Goal: Use online tool/utility

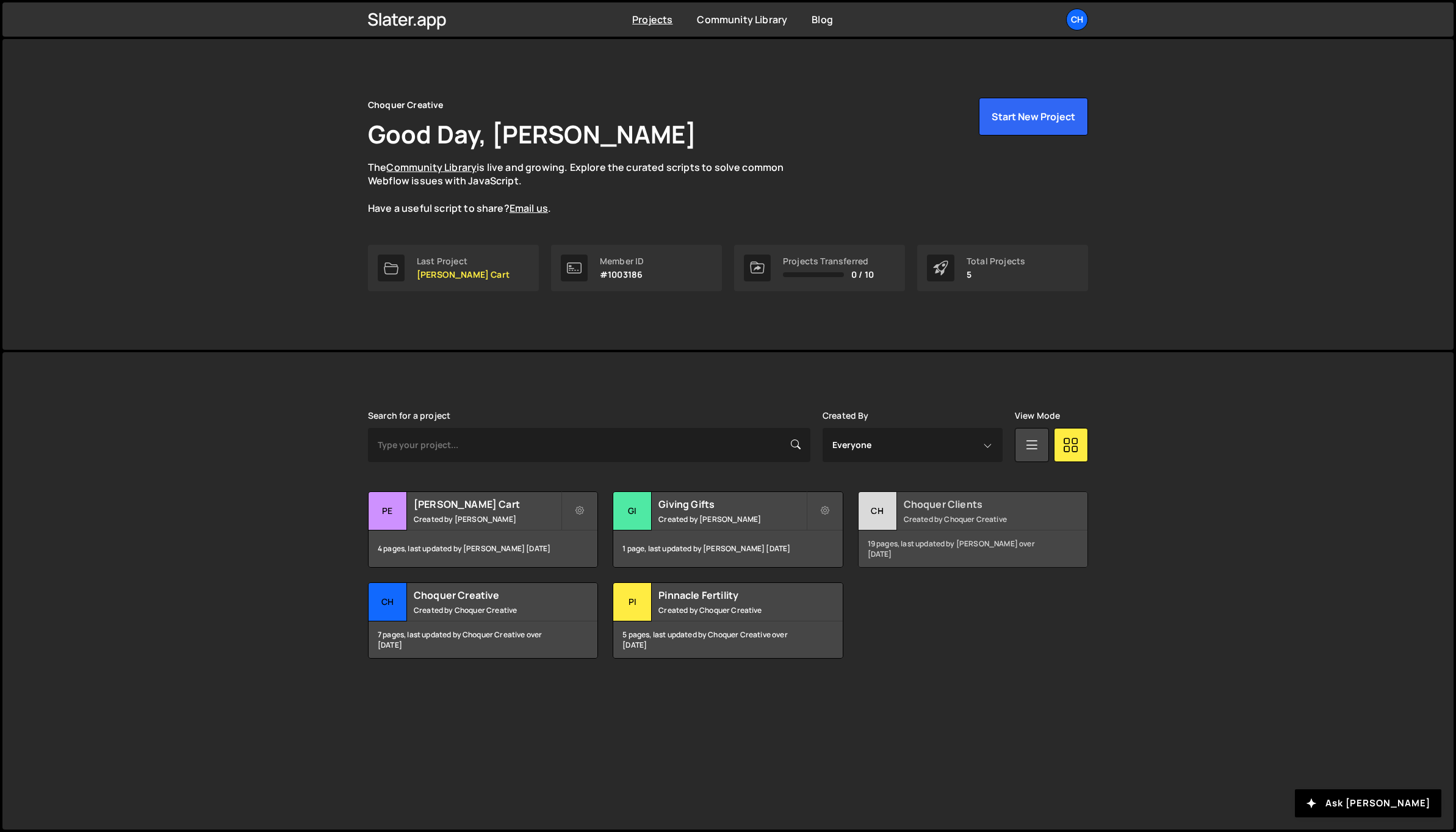
click at [939, 505] on h2 "Choquer Clients" at bounding box center [977, 504] width 147 height 14
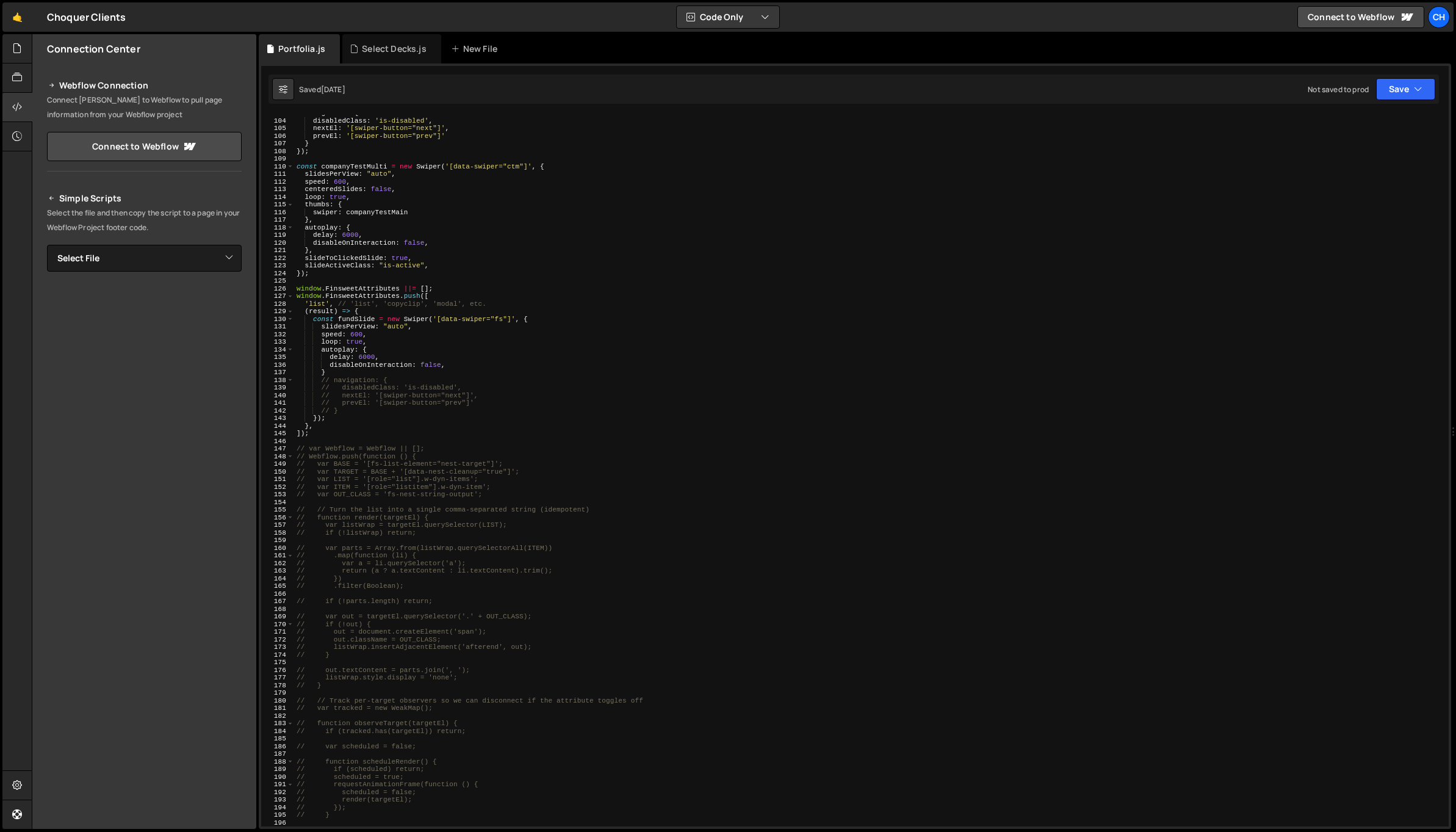
scroll to position [783, 0]
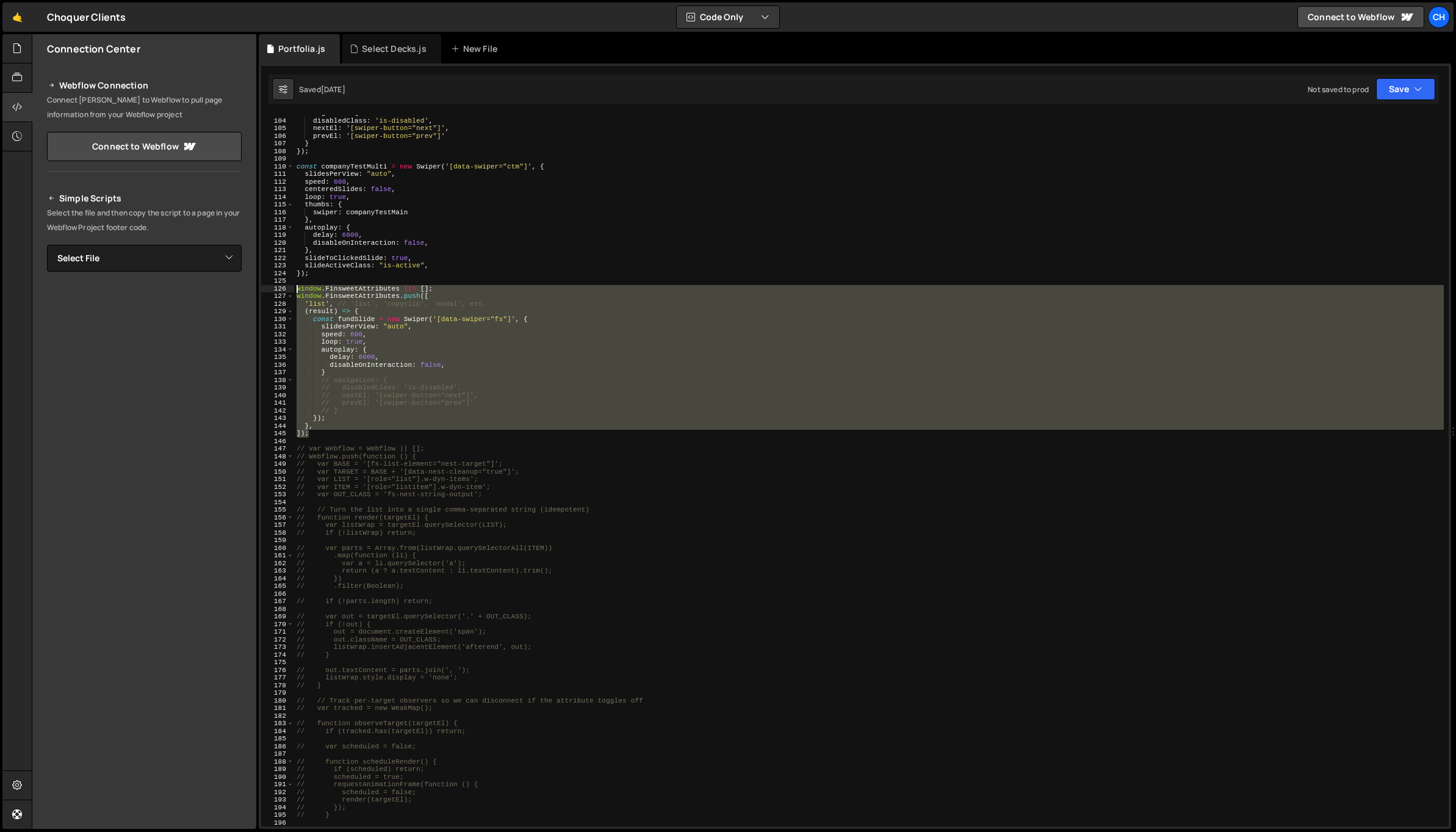
drag, startPoint x: 318, startPoint y: 435, endPoint x: 286, endPoint y: 286, distance: 152.4
click at [286, 286] on div "]); 103 104 105 106 107 108 109 110 111 112 113 114 115 116 117 118 119 120 121…" at bounding box center [854, 471] width 1188 height 712
click at [644, 288] on div "navigation : { disabledClass : 'is-disabled' , nextEl : '[swiper-button="next"]…" at bounding box center [869, 471] width 1150 height 712
drag, startPoint x: 315, startPoint y: 434, endPoint x: 283, endPoint y: 288, distance: 149.5
click at [283, 288] on div "window.FinsweetAttributes ||= []; 103 104 105 106 107 108 109 110 111 112 113 1…" at bounding box center [854, 471] width 1188 height 712
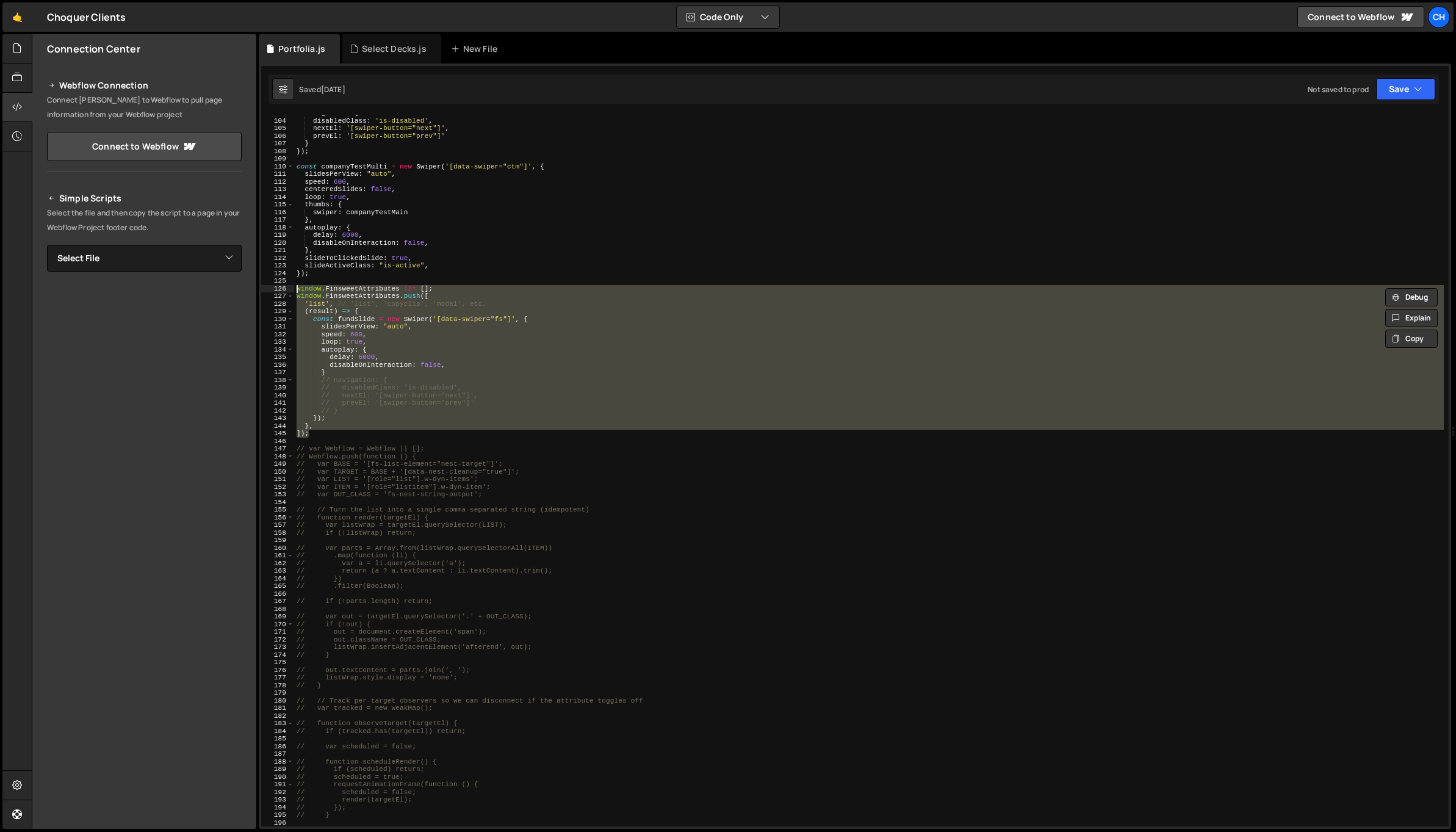
paste textarea "]);"
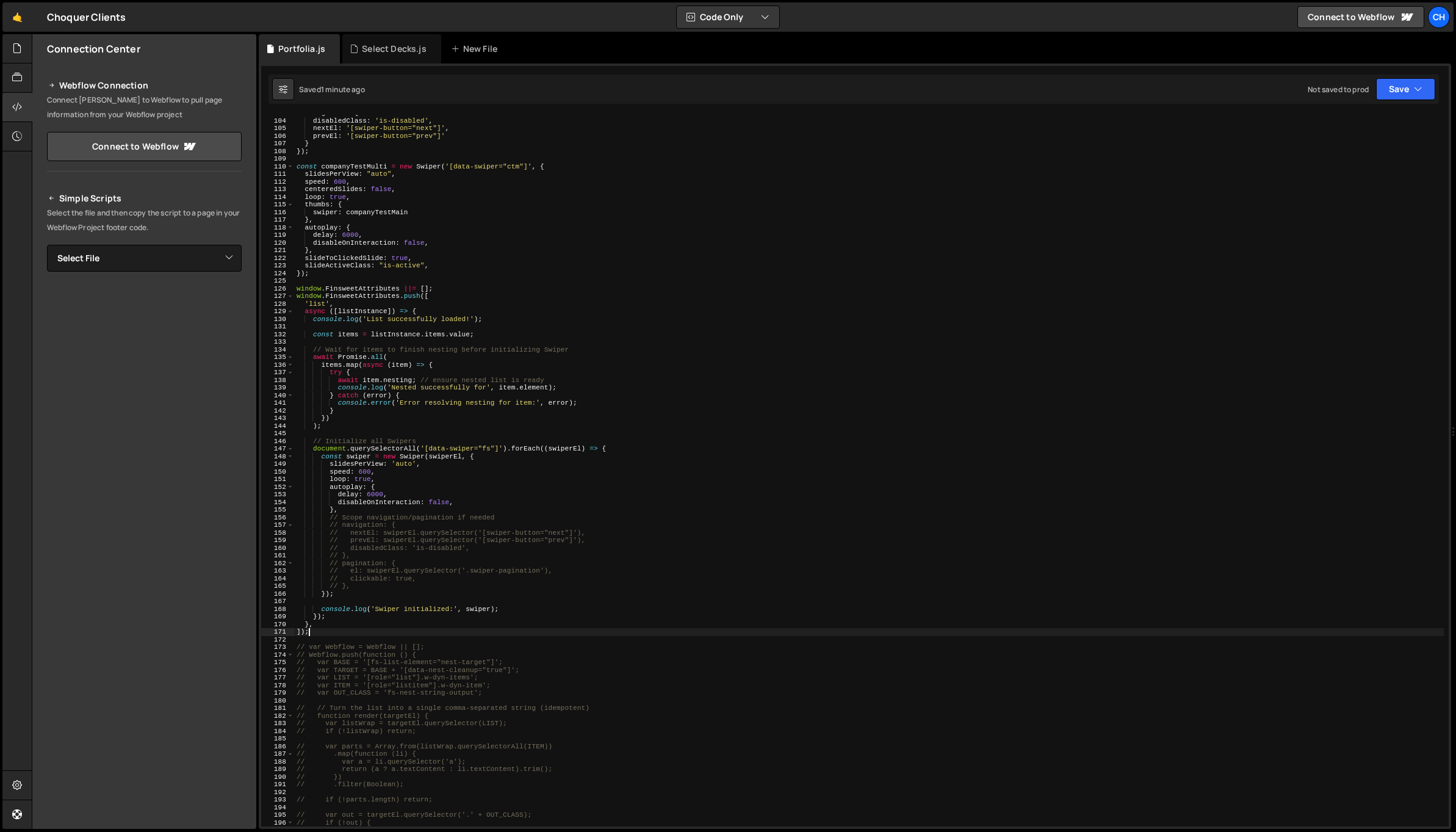
click at [411, 561] on div "navigation : { disabledClass : 'is-disabled' , nextEl : '[swiper-button="next"]…" at bounding box center [869, 473] width 1150 height 727
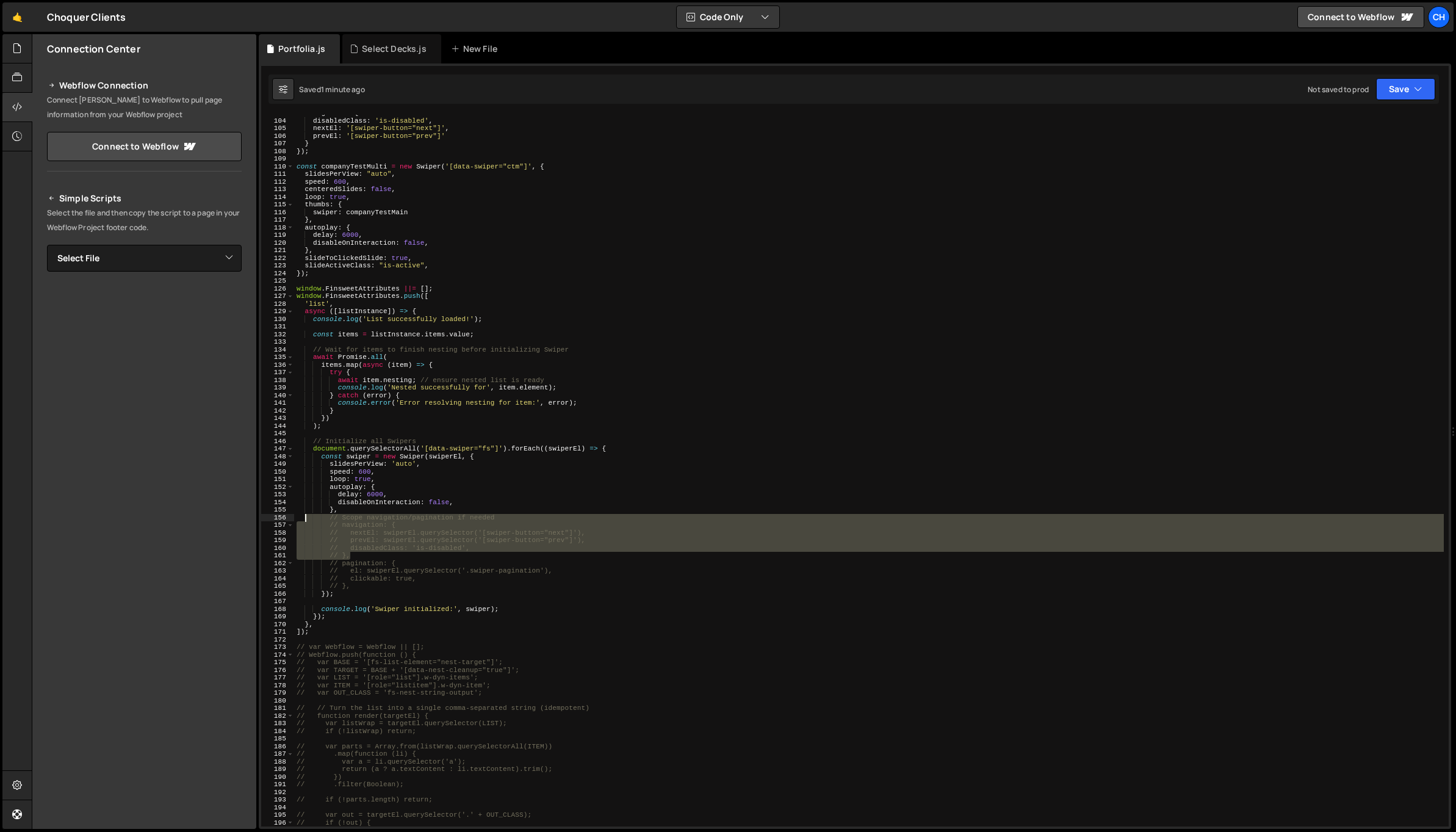
drag, startPoint x: 352, startPoint y: 554, endPoint x: 304, endPoint y: 516, distance: 61.2
click at [304, 516] on div "navigation : { disabledClass : 'is-disabled' , nextEl : '[swiper-button="next"]…" at bounding box center [869, 473] width 1150 height 727
click at [357, 556] on div "navigation : { disabledClass : 'is-disabled' , nextEl : '[swiper-button="next"]…" at bounding box center [869, 471] width 1150 height 712
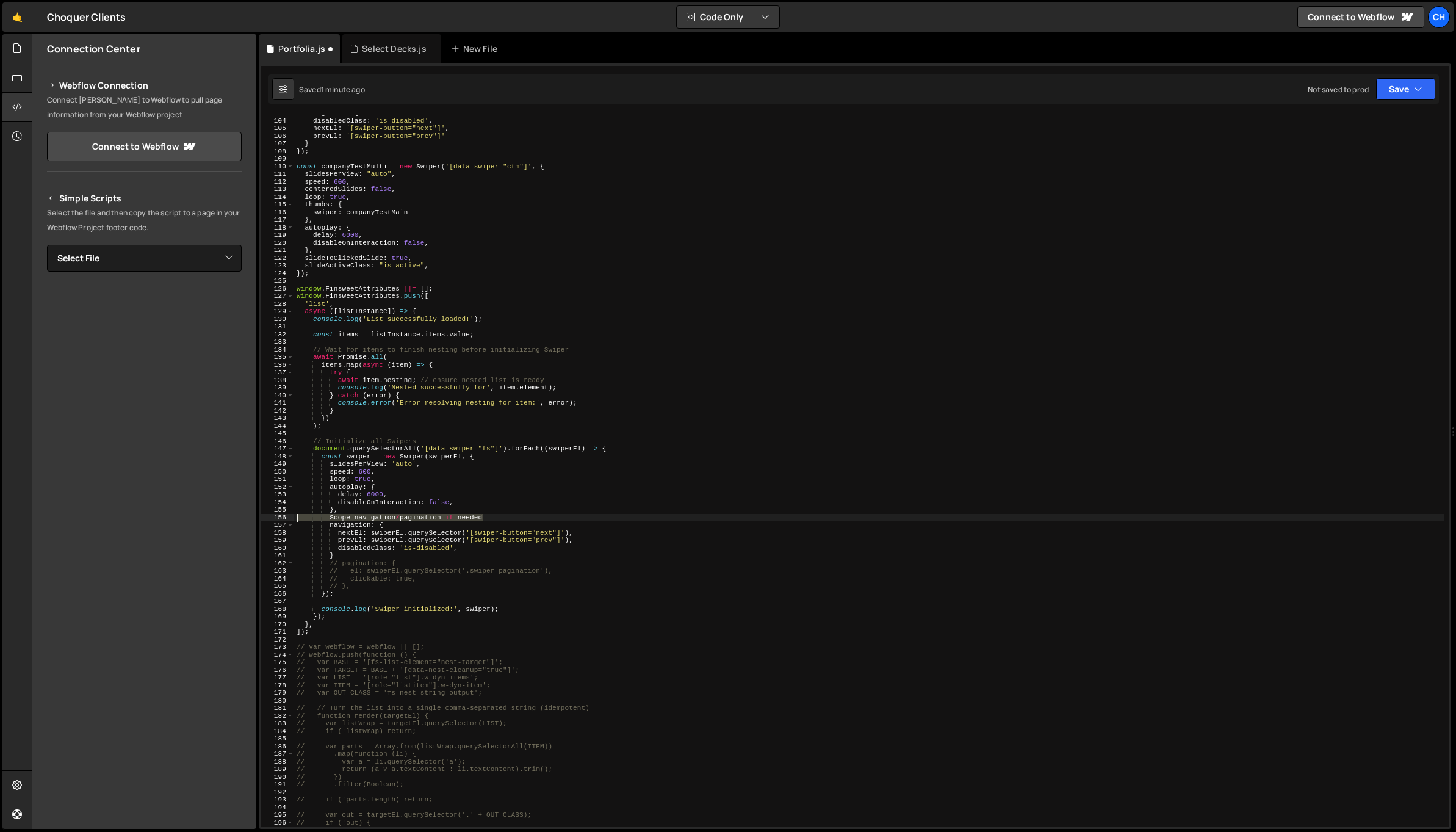
drag, startPoint x: 496, startPoint y: 514, endPoint x: 270, endPoint y: 517, distance: 226.0
click at [272, 517] on div "} 103 104 105 106 107 108 109 110 111 112 113 114 115 116 117 118 119 120 121 1…" at bounding box center [854, 471] width 1188 height 712
type textarea "\"
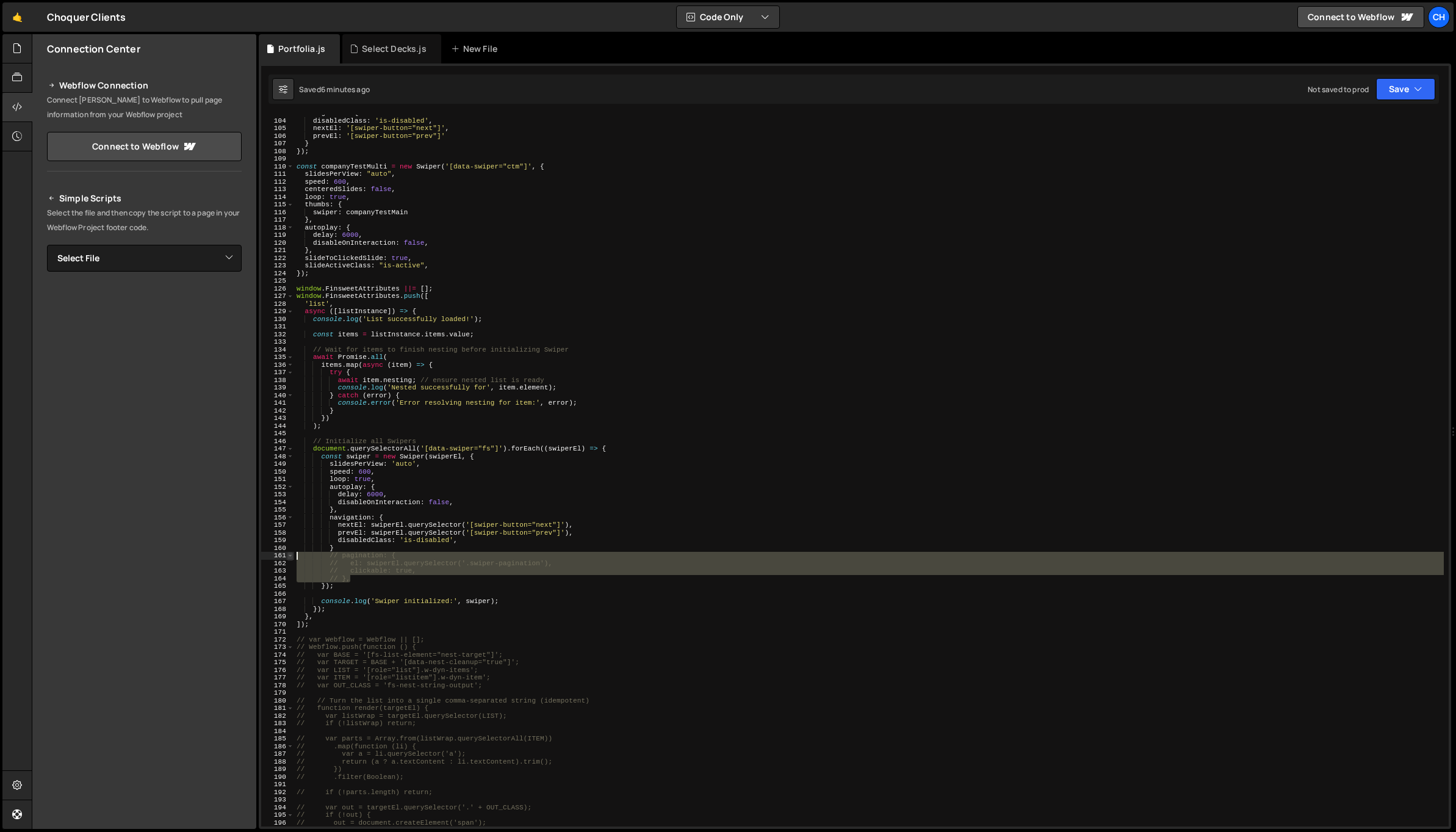
drag, startPoint x: 357, startPoint y: 577, endPoint x: 288, endPoint y: 555, distance: 72.4
click at [288, 555] on div "}, 103 104 105 106 107 108 109 110 111 112 113 114 115 116 117 118 119 120 121 …" at bounding box center [854, 471] width 1188 height 712
click at [354, 549] on div "navigation : { disabledClass : 'is-disabled' , nextEl : '[swiper-button="next"]…" at bounding box center [869, 473] width 1150 height 727
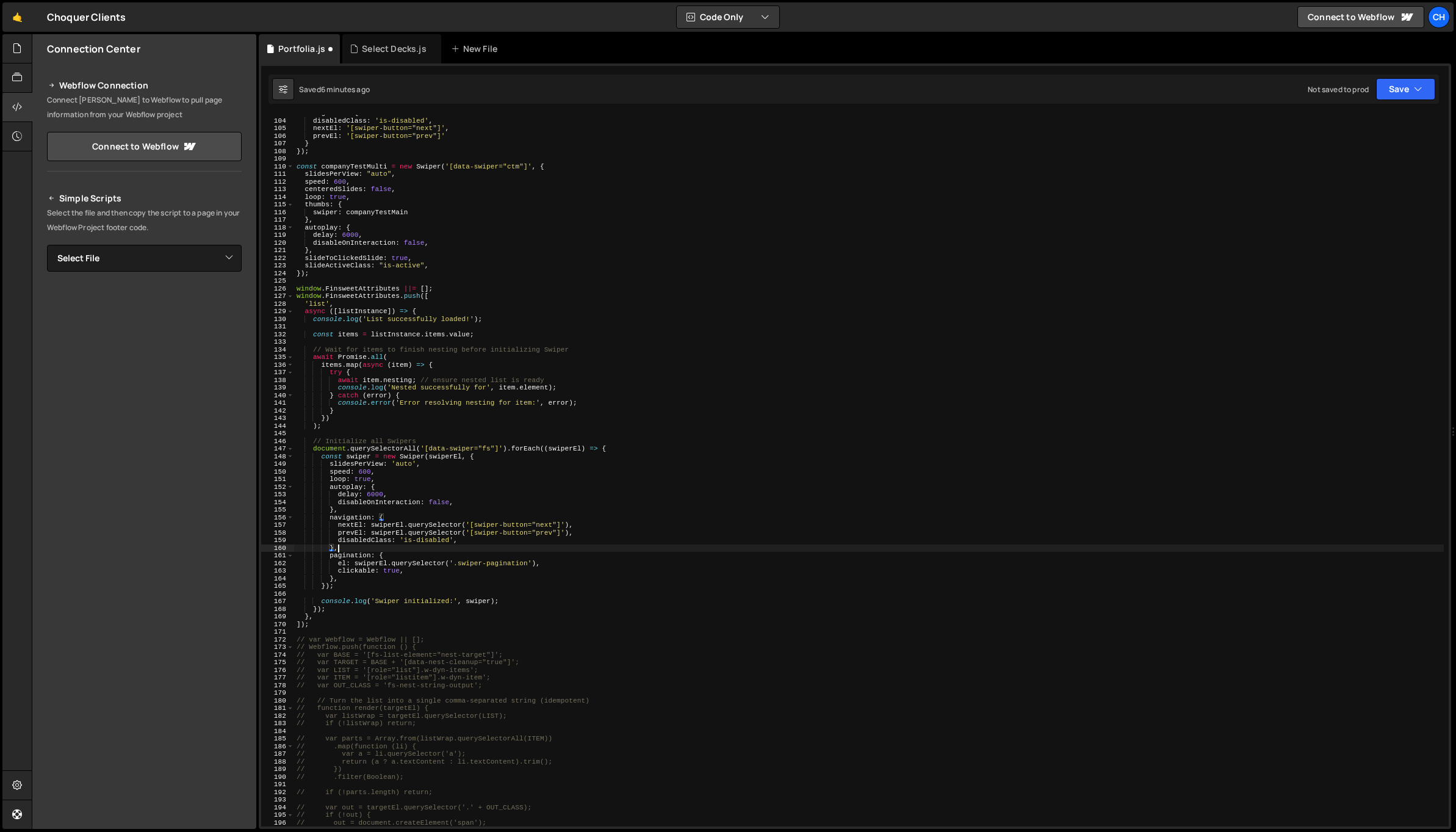
scroll to position [0, 3]
click at [381, 577] on div "navigation : { disabledClass : 'is-disabled' , nextEl : '[swiper-button="next"]…" at bounding box center [869, 473] width 1150 height 727
drag, startPoint x: 460, startPoint y: 561, endPoint x: 529, endPoint y: 564, distance: 69.1
click at [529, 564] on div "navigation : { disabledClass : 'is-disabled' , nextEl : '[swiper-button="next"]…" at bounding box center [869, 473] width 1150 height 727
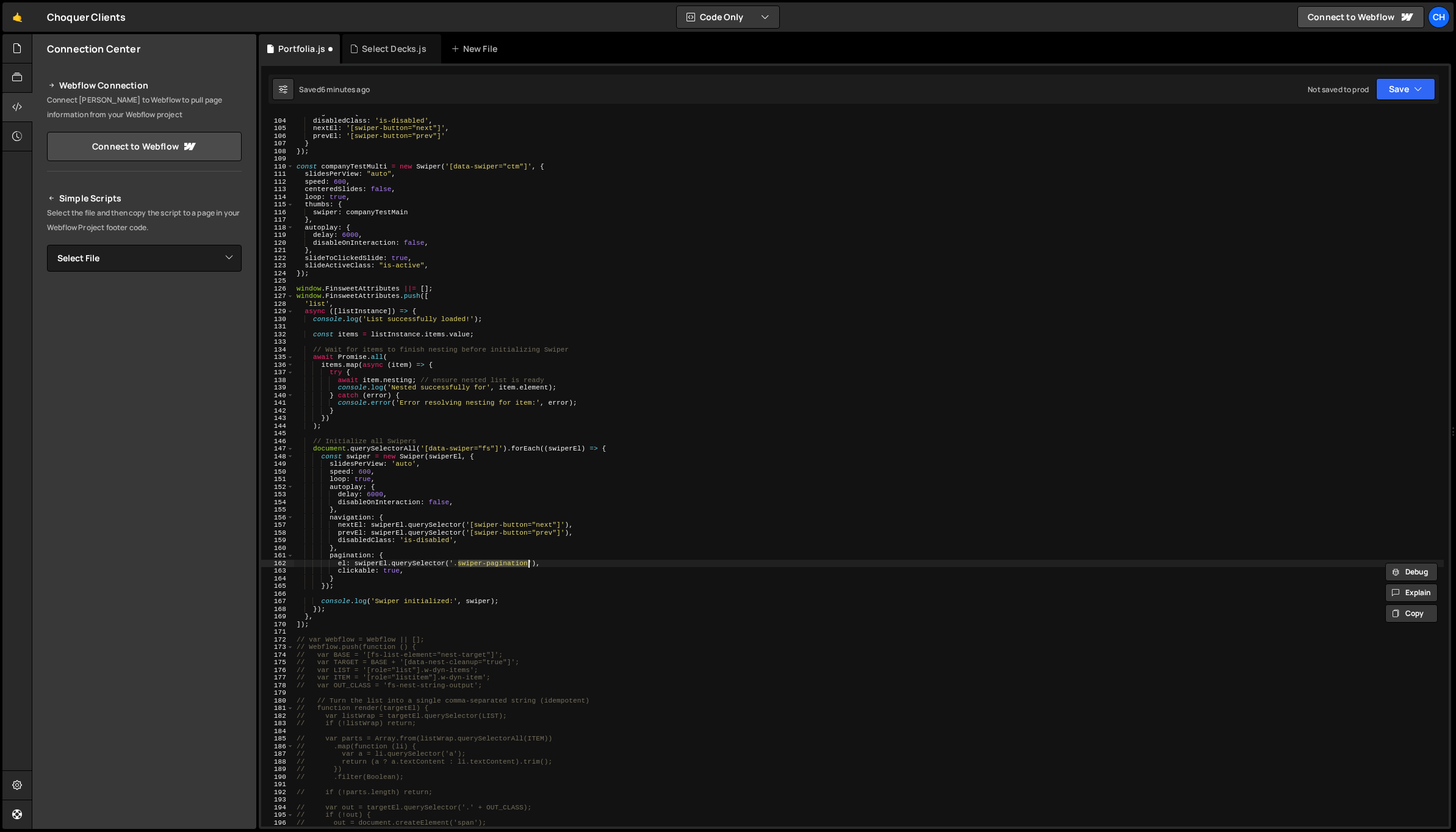
paste textarea "fund_card_slider"
type textarea "el: swiperEl.querySelector('.fund_card_slider'),"
